Goal: Transaction & Acquisition: Purchase product/service

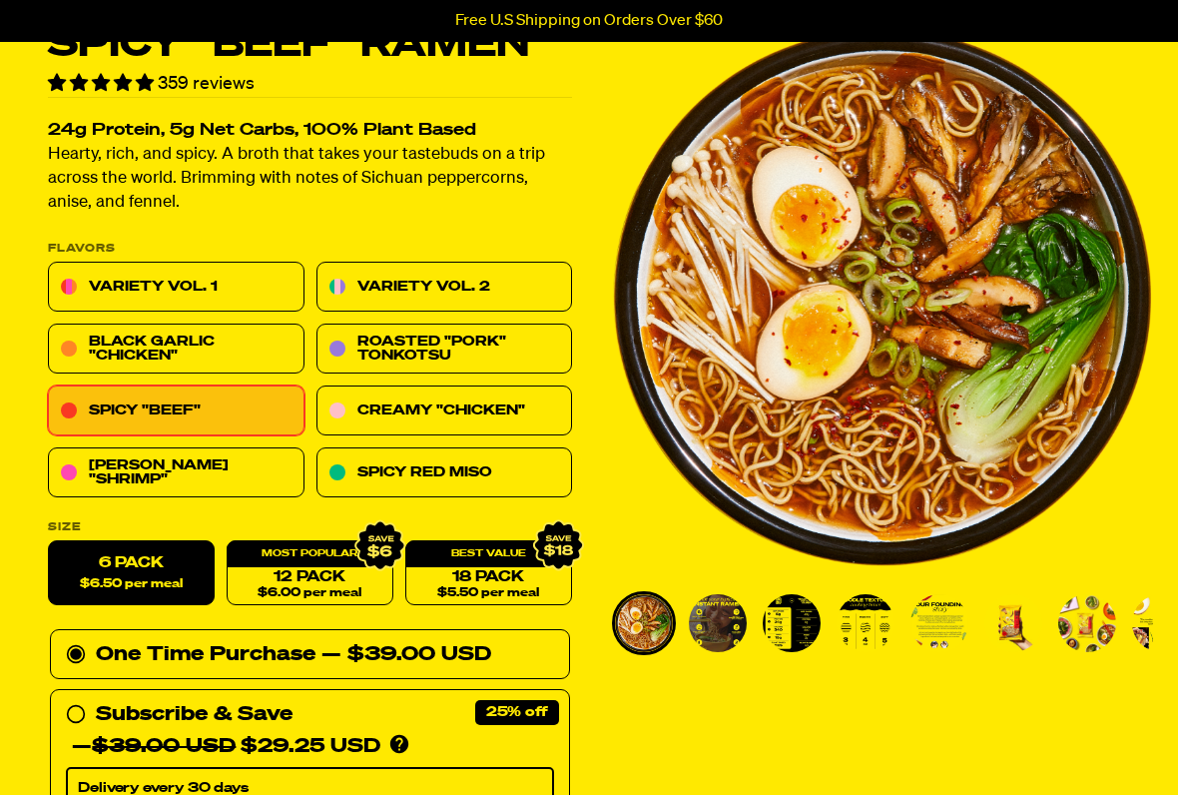
scroll to position [110, 0]
click at [241, 274] on link "Variety Vol. 1" at bounding box center [176, 288] width 257 height 50
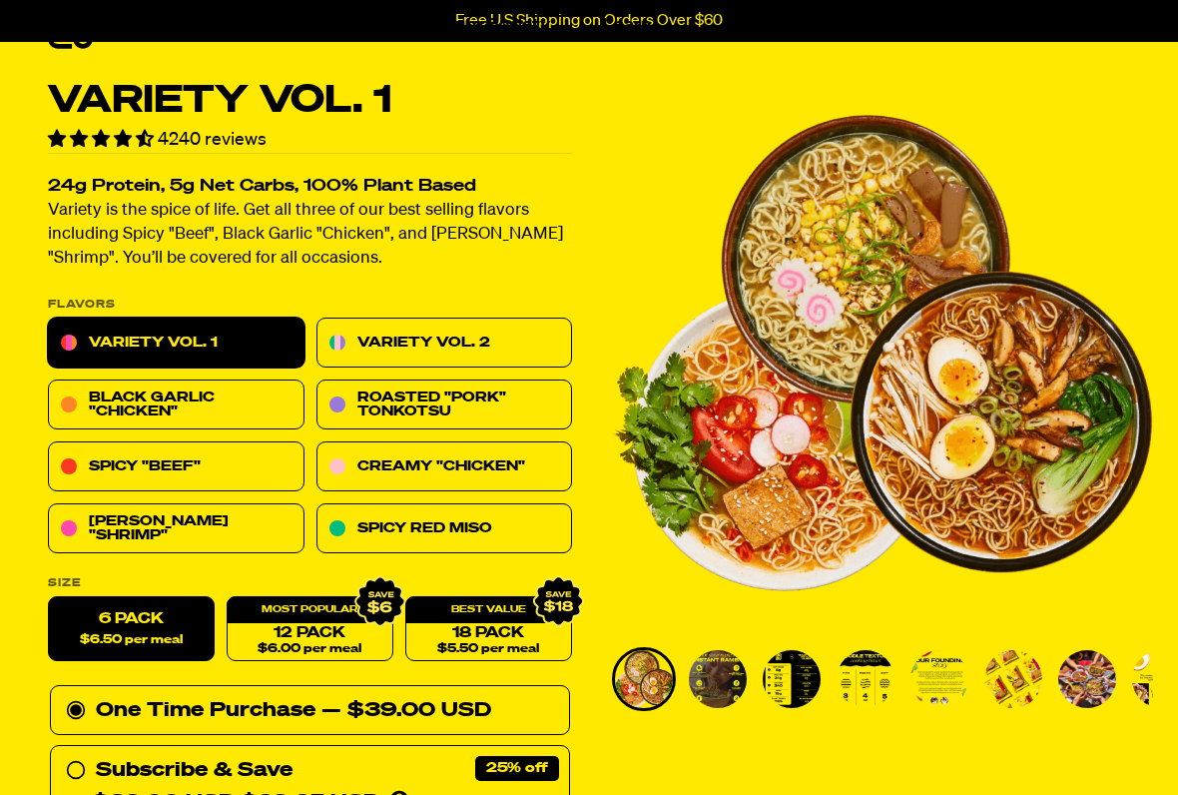
scroll to position [53, 0]
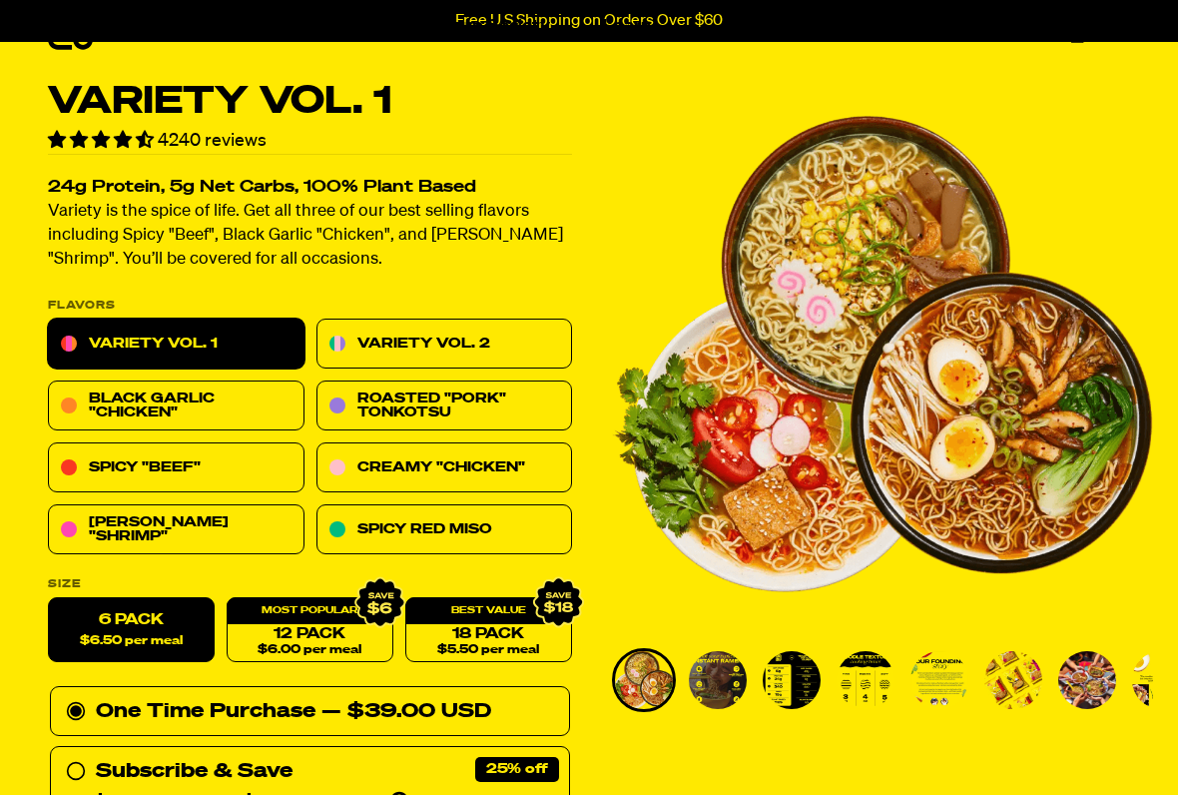
click at [501, 341] on link "Variety Vol. 2" at bounding box center [444, 344] width 257 height 50
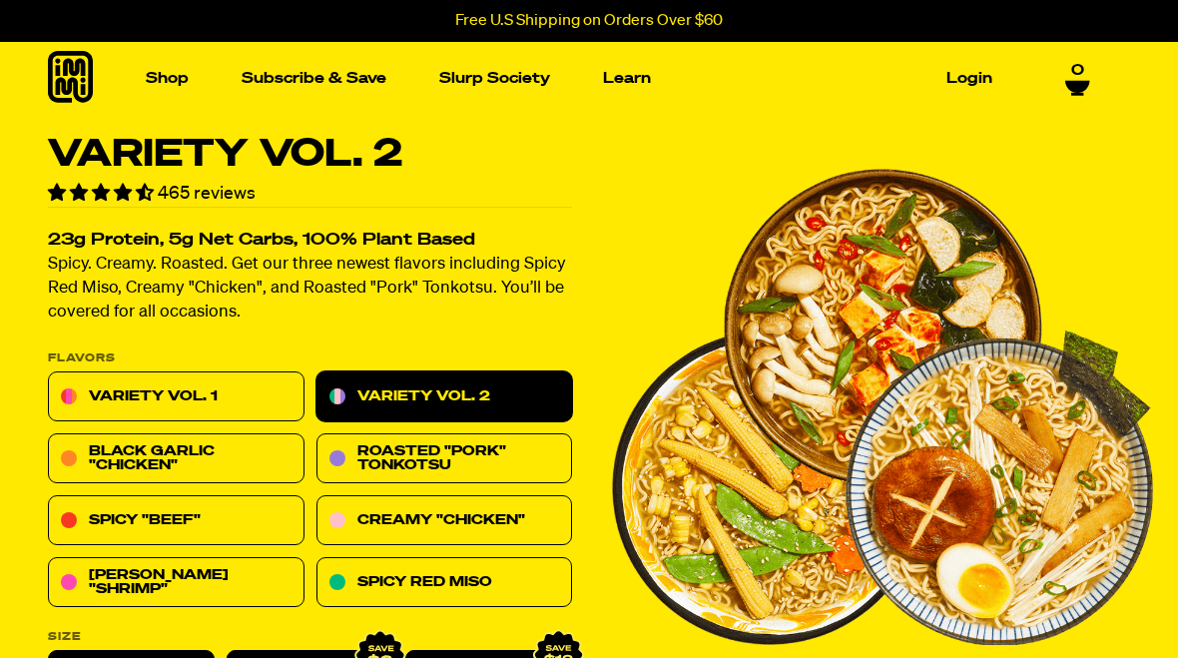
click at [215, 390] on link "Variety Vol. 1" at bounding box center [176, 397] width 257 height 50
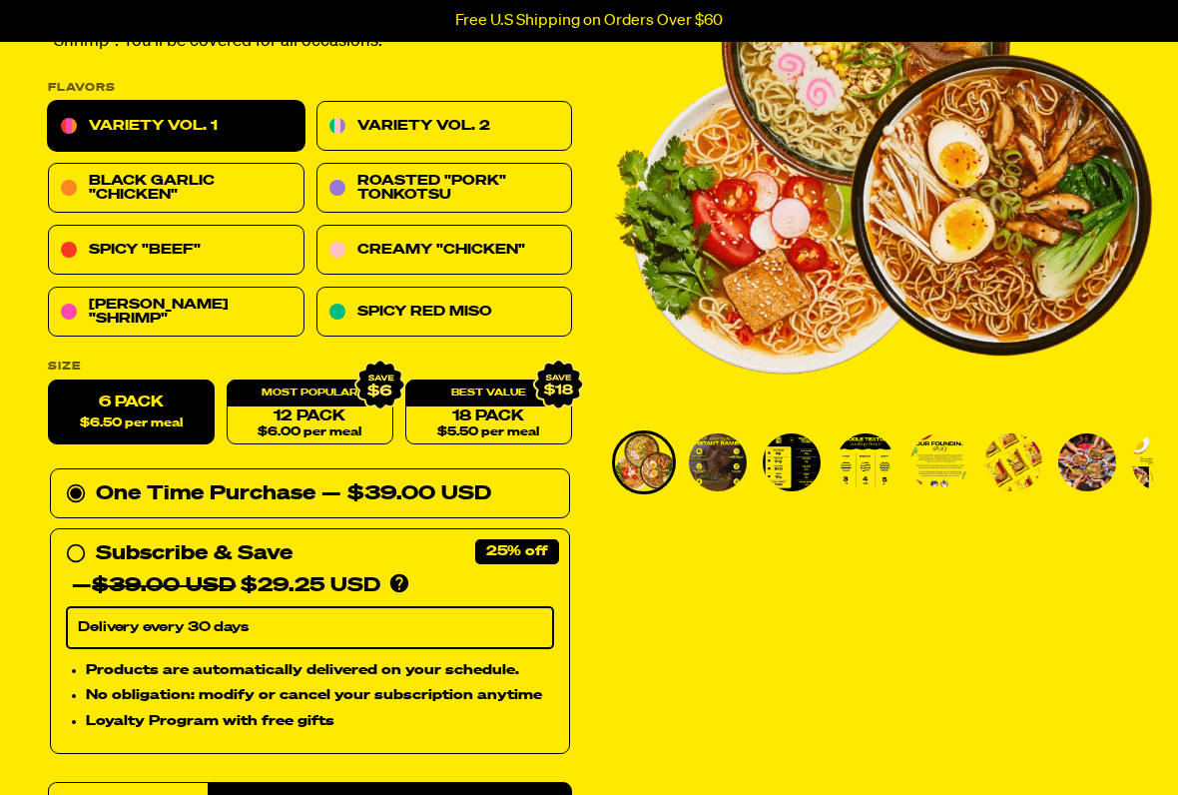
scroll to position [271, 0]
click at [154, 404] on label "6 Pack $6.50 per meal" at bounding box center [131, 412] width 167 height 65
click at [49, 381] on input "6 Pack $6.50 per meal" at bounding box center [48, 380] width 1 height 1
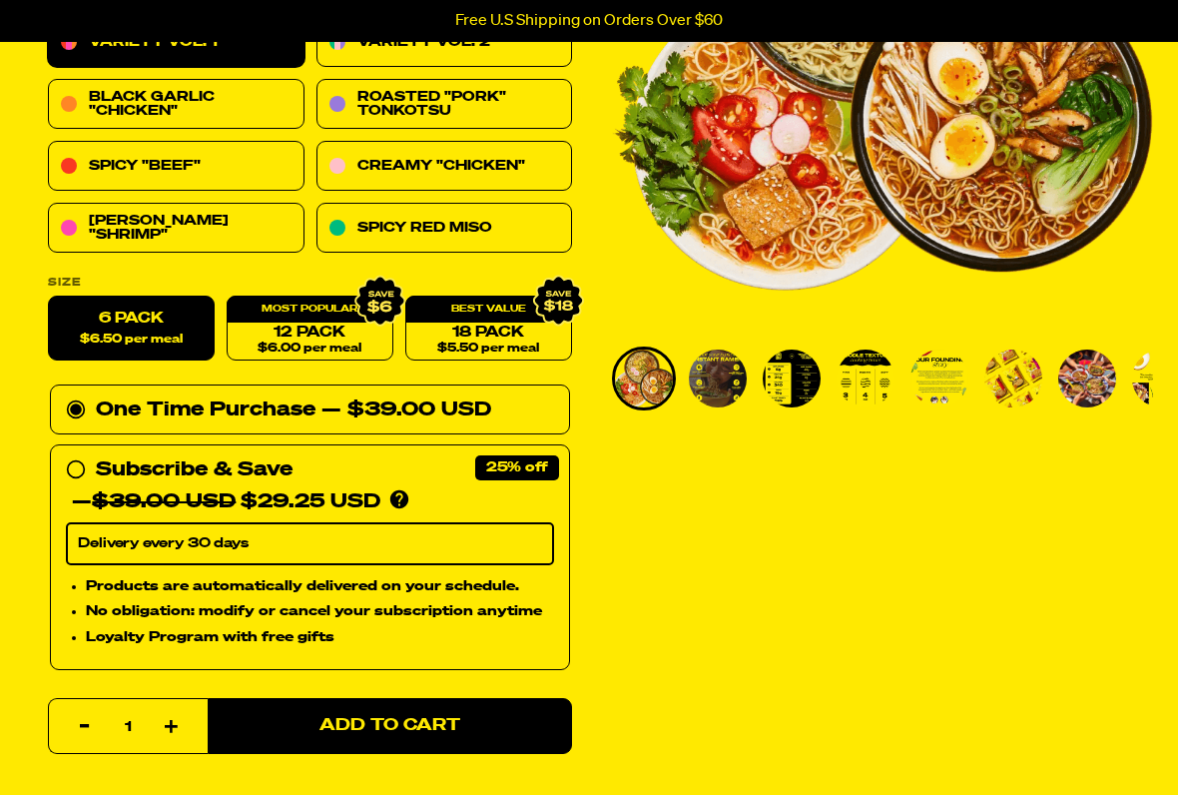
scroll to position [359, 0]
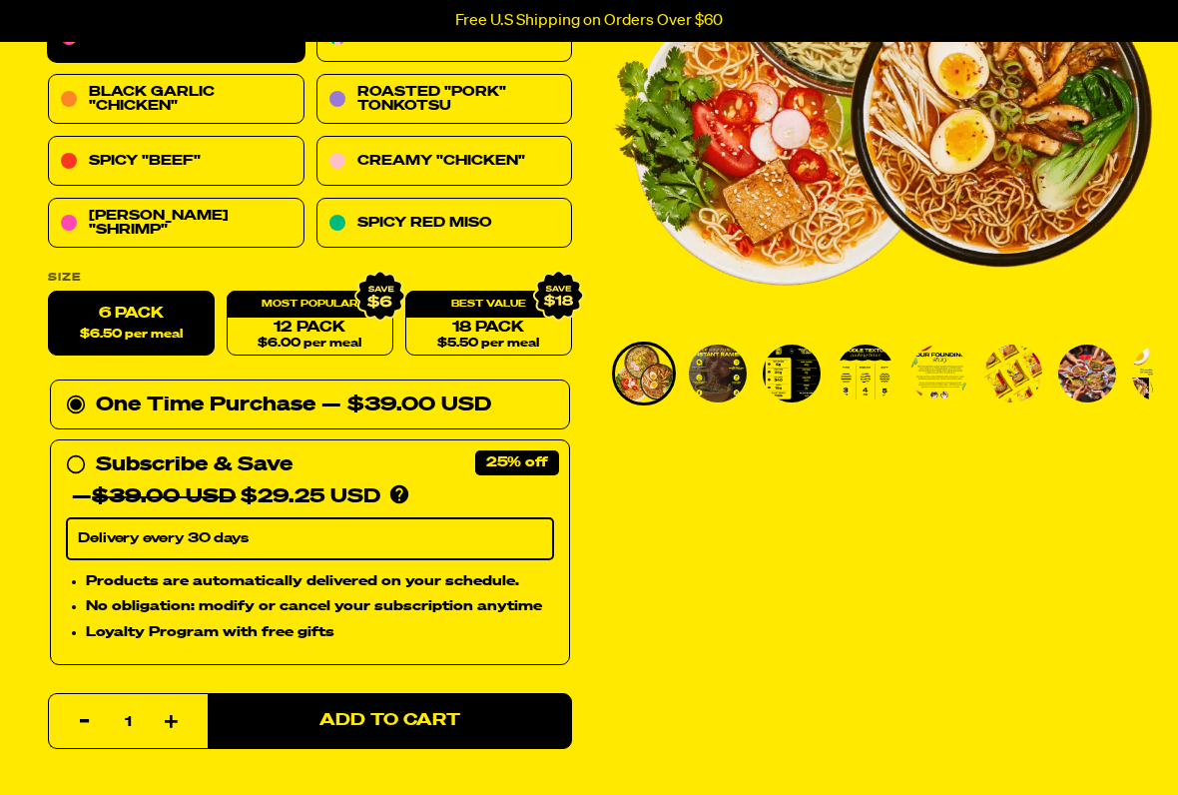
click at [500, 657] on button "Add to Cart" at bounding box center [390, 721] width 364 height 56
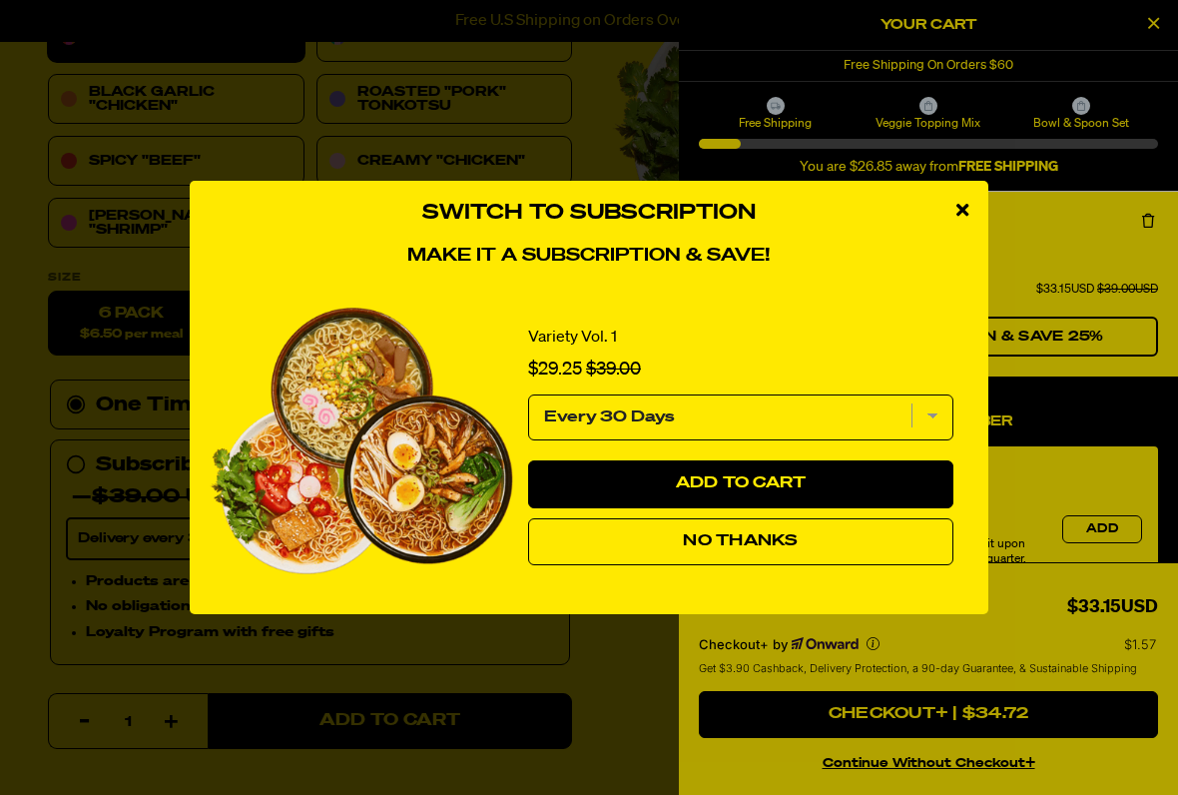
click at [748, 535] on span "No Thanks" at bounding box center [740, 541] width 115 height 16
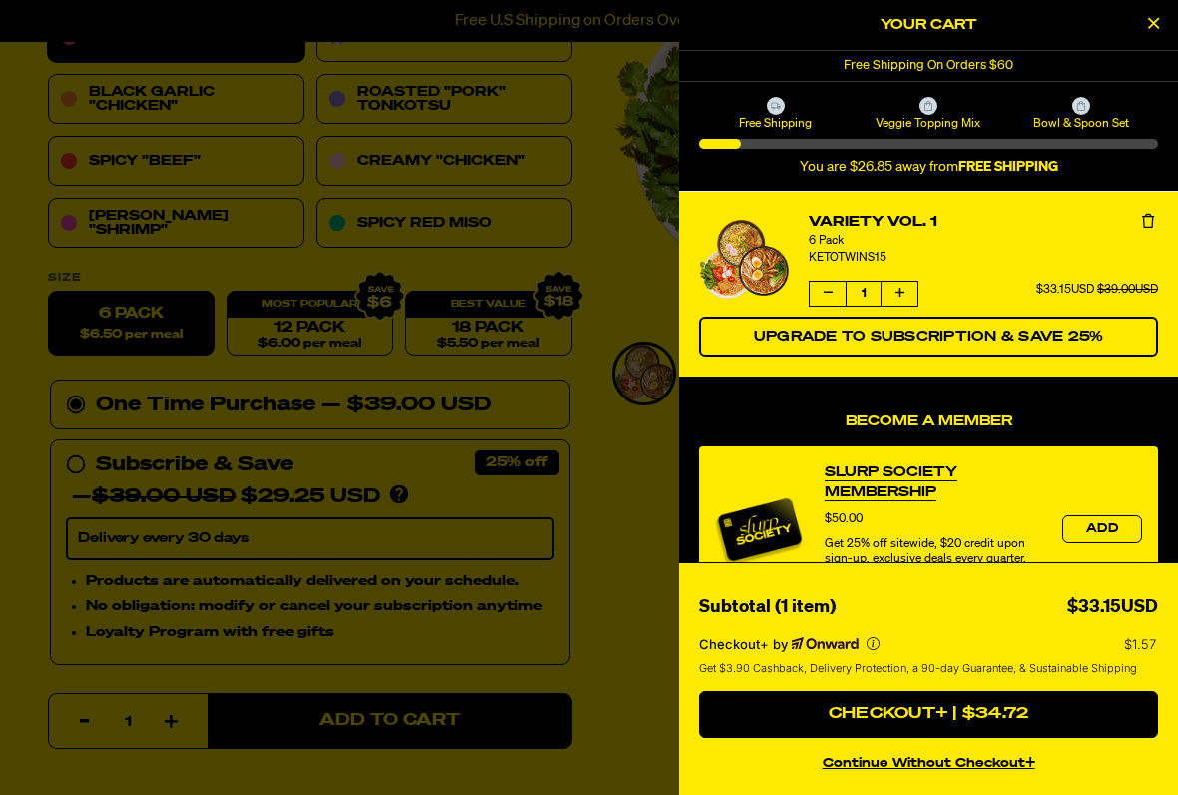
click at [1155, 22] on icon "Close Cart" at bounding box center [1153, 23] width 11 height 18
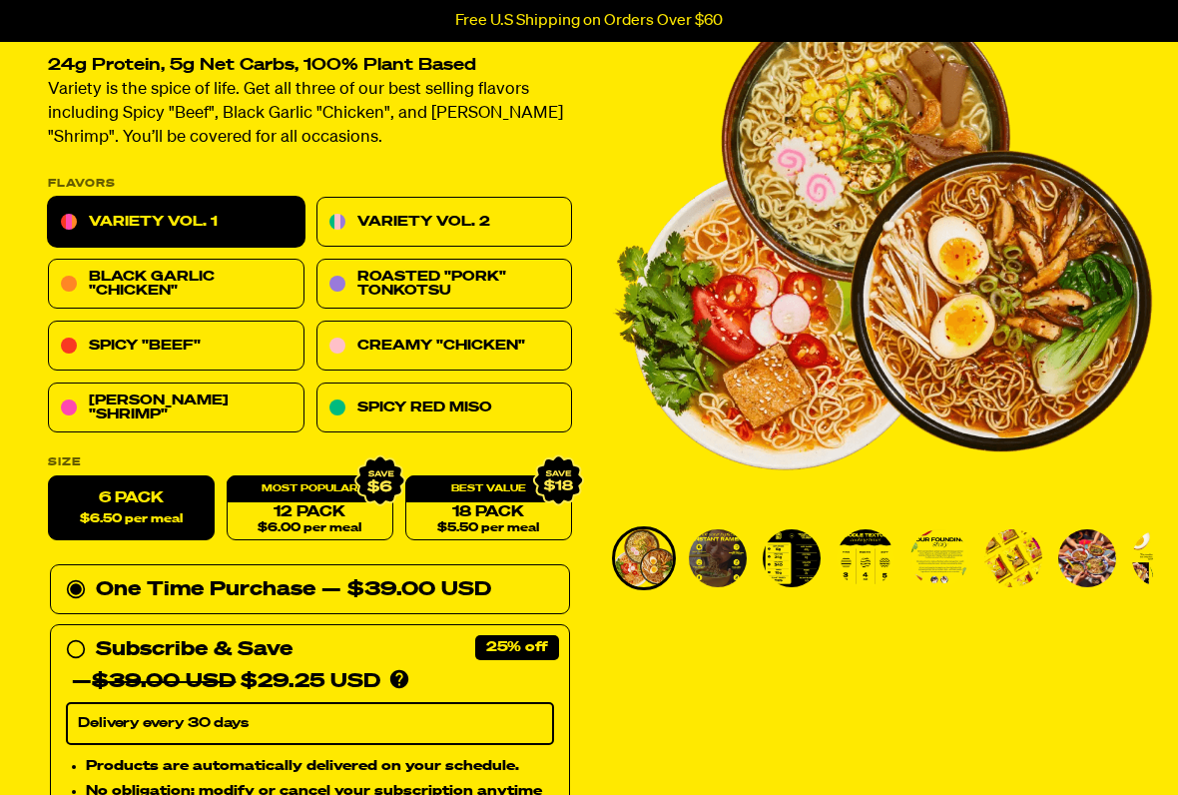
click at [522, 214] on link "Variety Vol. 2" at bounding box center [444, 223] width 257 height 50
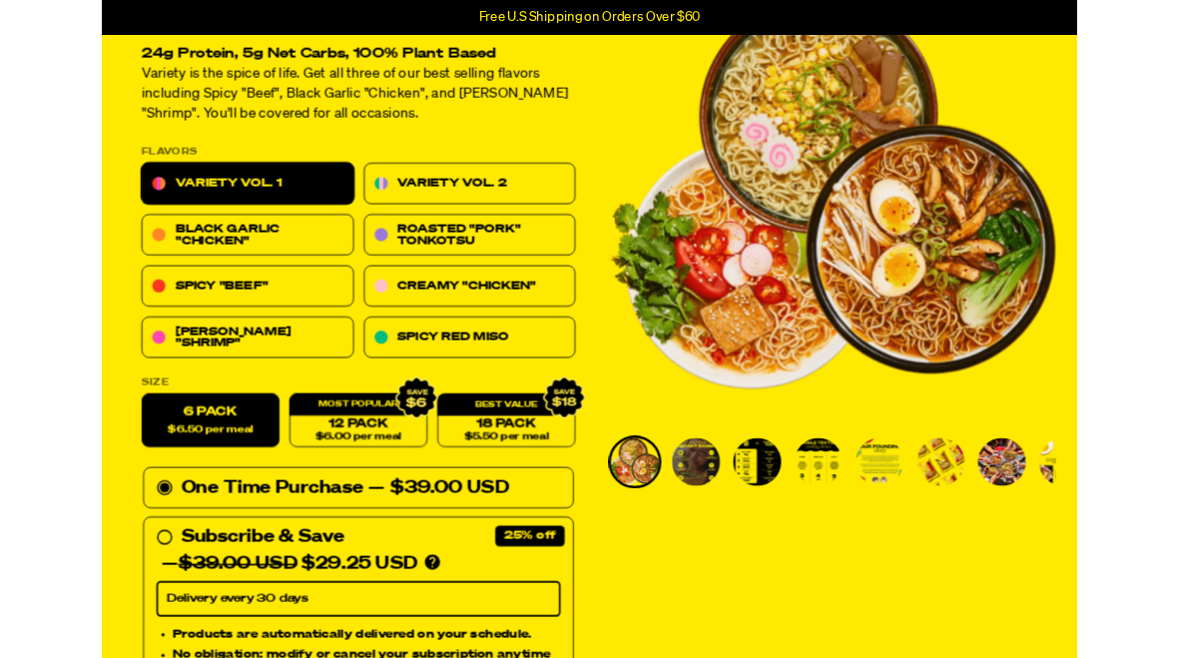
scroll to position [174, 0]
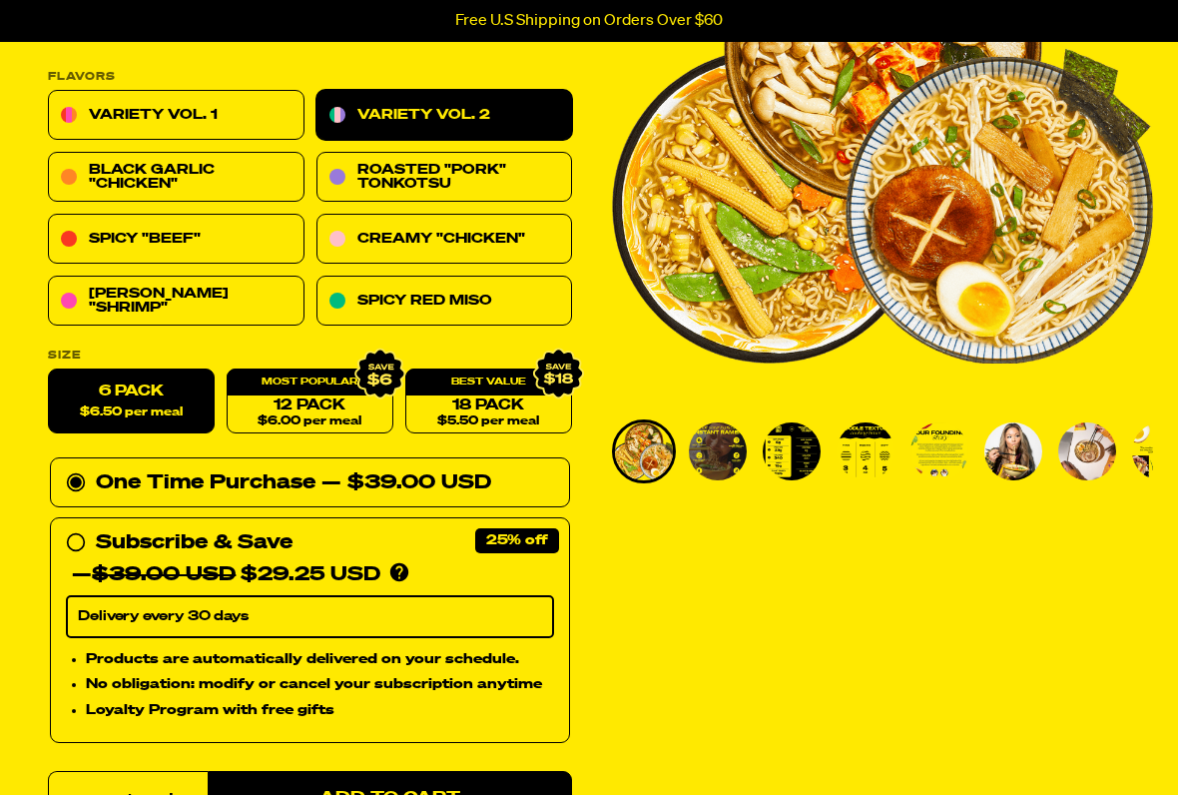
scroll to position [282, 0]
click at [155, 383] on label "6 Pack $6.50 per meal" at bounding box center [131, 401] width 167 height 65
click at [49, 370] on input "6 Pack $6.50 per meal" at bounding box center [48, 369] width 1 height 1
click at [154, 399] on label "6 Pack $6.50 per meal" at bounding box center [131, 401] width 167 height 65
click at [49, 370] on input "6 Pack $6.50 per meal" at bounding box center [48, 369] width 1 height 1
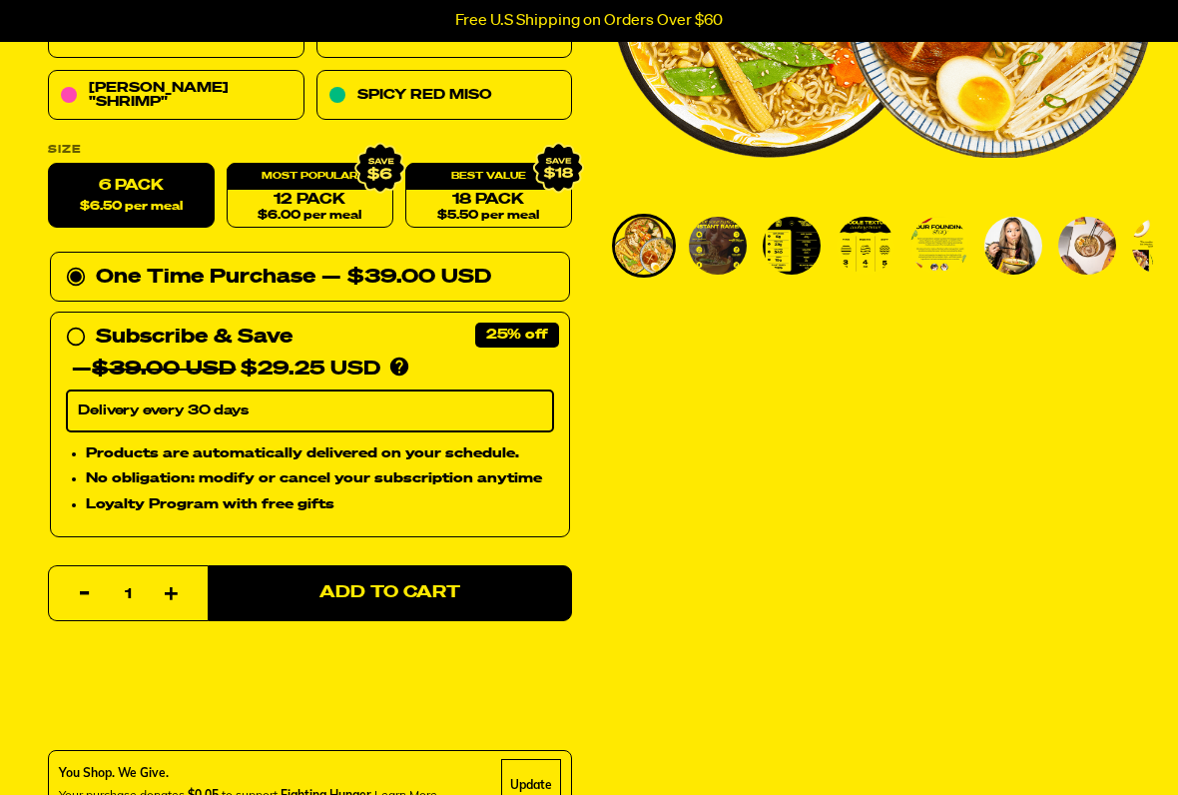
scroll to position [489, 0]
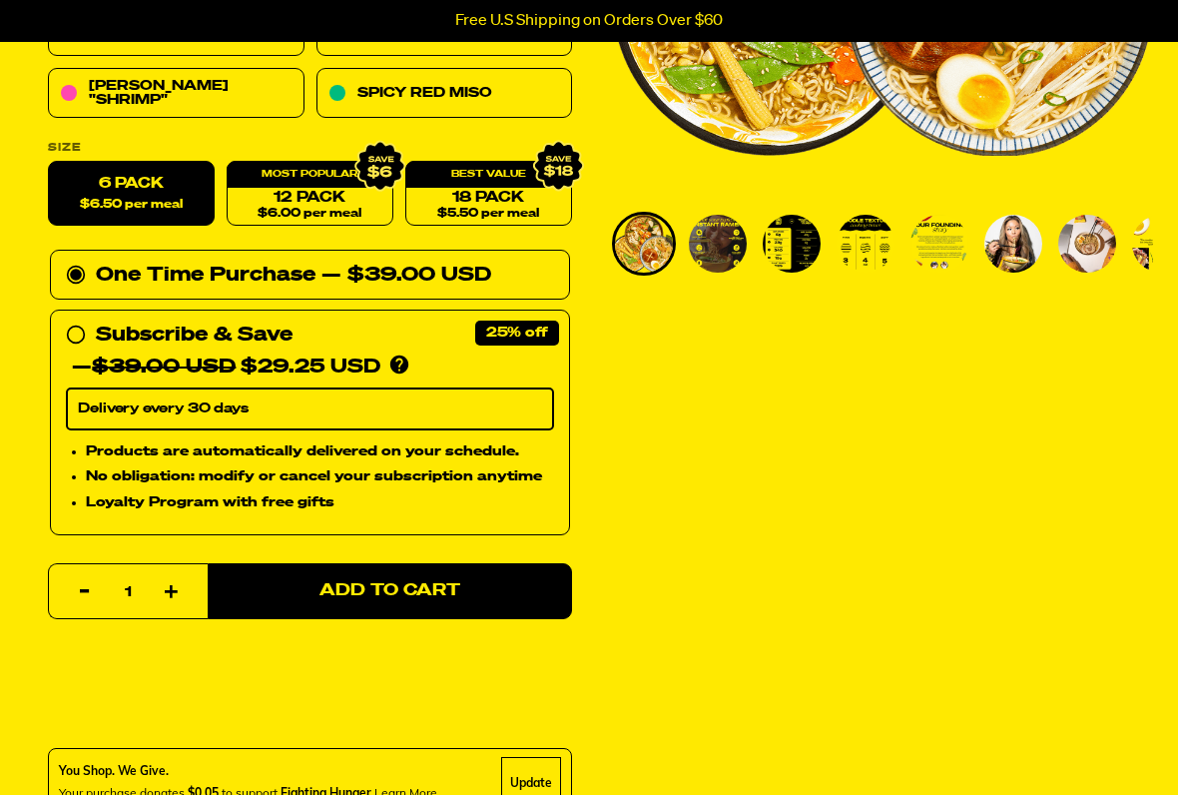
click at [513, 590] on button "Add to Cart" at bounding box center [390, 591] width 364 height 56
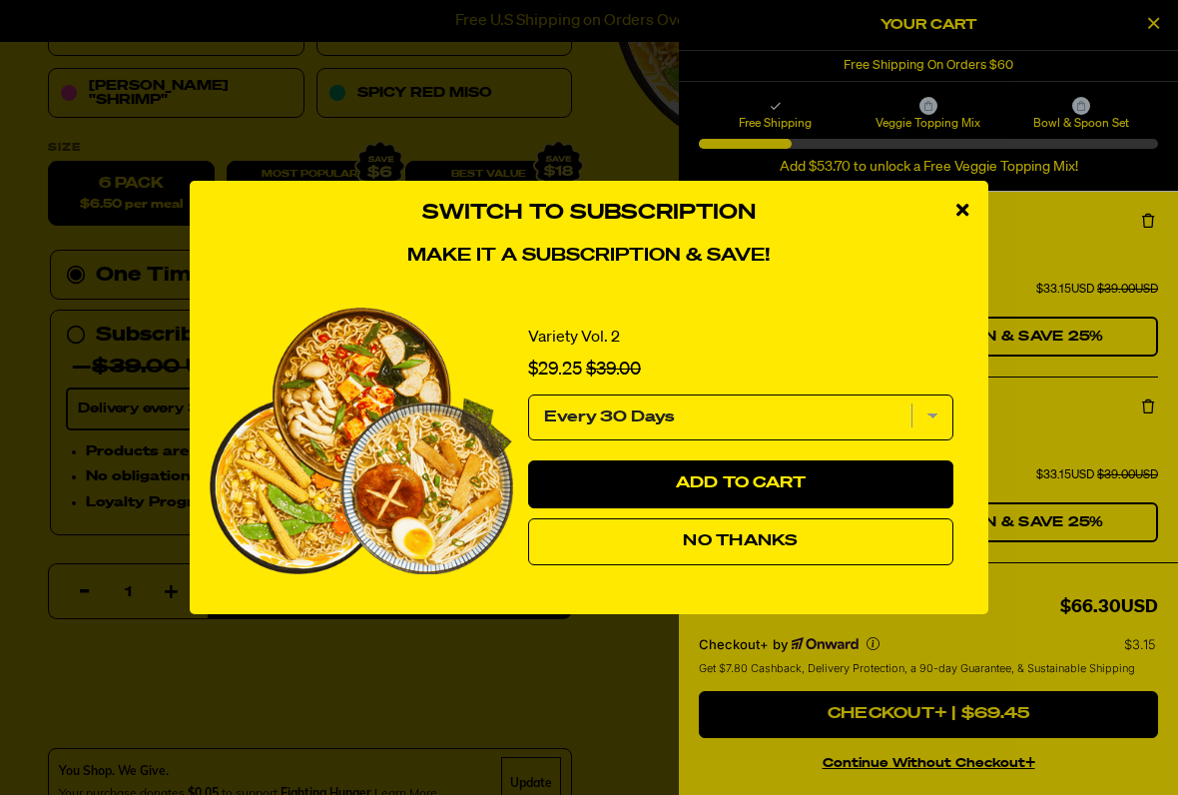
click at [748, 538] on span "No Thanks" at bounding box center [740, 541] width 115 height 16
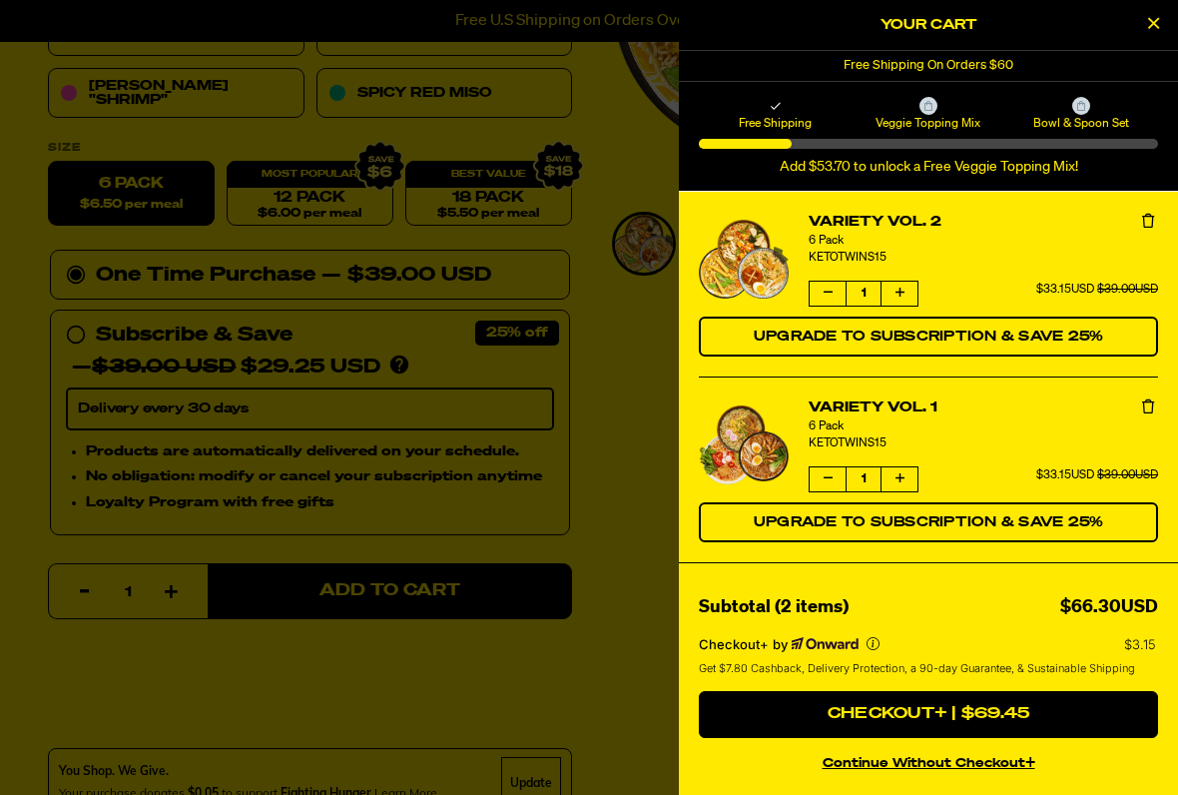
click at [966, 620] on div "Subtotal (2 items) $66.30USD" at bounding box center [928, 607] width 459 height 29
click at [985, 657] on button "Checkout+ | $69.45" at bounding box center [928, 715] width 459 height 48
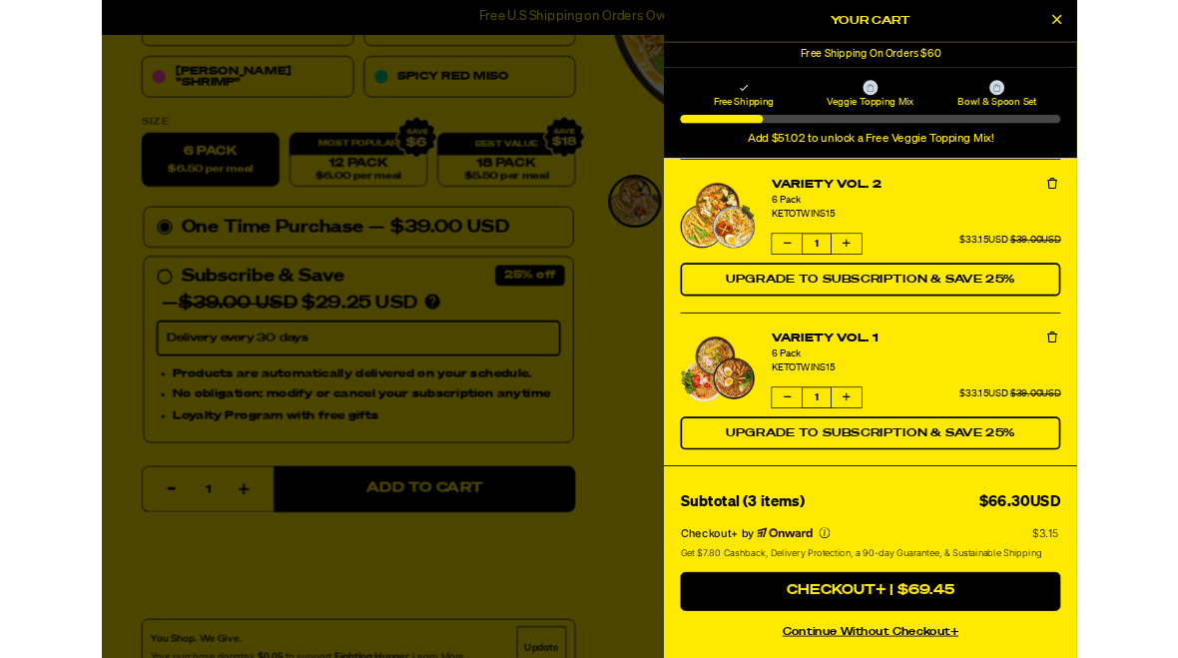
scroll to position [545, 0]
